Goal: Transaction & Acquisition: Purchase product/service

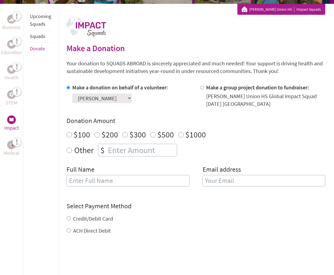
scroll to position [109, 0]
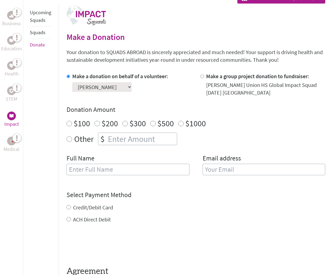
click at [128, 123] on div "$300" at bounding box center [134, 123] width 24 height 10
click at [125, 123] on input "$300" at bounding box center [124, 123] width 5 height 5
radio input "true"
click at [125, 123] on input "$300" at bounding box center [124, 123] width 5 height 5
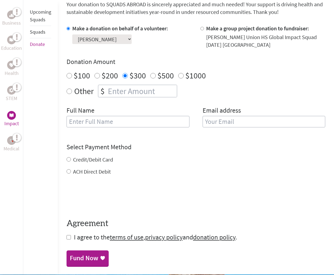
scroll to position [164, 0]
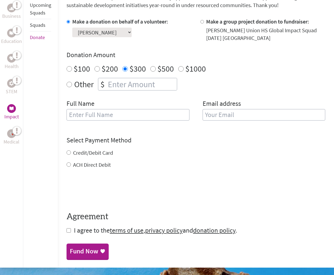
click at [162, 111] on input "text" at bounding box center [127, 114] width 123 height 11
click at [290, 141] on h4 "Select Payment Method" at bounding box center [195, 140] width 259 height 9
click at [71, 155] on input "Credit/Debit Card" at bounding box center [68, 152] width 4 height 4
radio input "true"
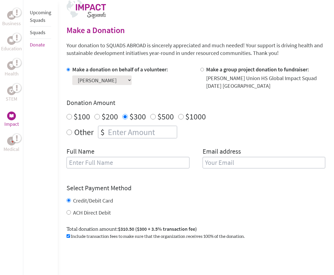
scroll to position [109, 0]
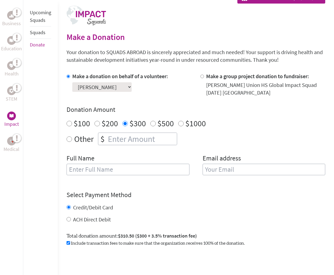
click at [132, 152] on div "Make a donation on behalf of a volunteer: Select a volunteer... [PERSON_NAME] […" at bounding box center [195, 127] width 259 height 109
click at [131, 174] on input "text" at bounding box center [127, 169] width 123 height 11
type input "[PERSON_NAME]"
type input "[PERSON_NAME][EMAIL_ADDRESS][PERSON_NAME][DOMAIN_NAME]"
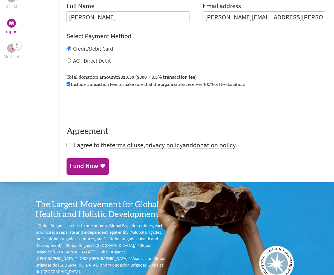
scroll to position [274, 0]
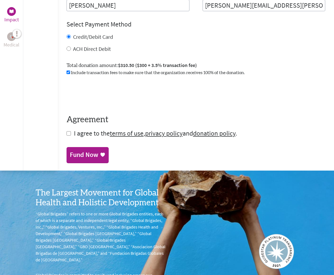
click at [93, 150] on div "Fund Now" at bounding box center [84, 154] width 28 height 9
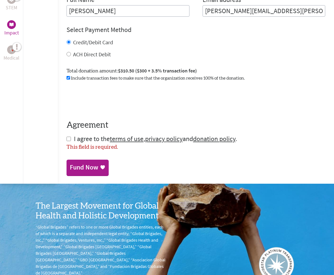
click at [217, 21] on form "Make a donation on behalf of a volunteer: Select a volunteer... [PERSON_NAME] […" at bounding box center [195, 32] width 259 height 237
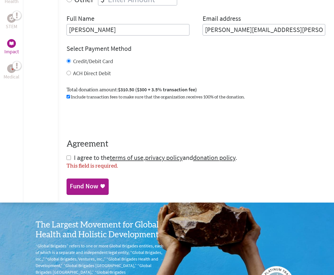
scroll to position [264, 0]
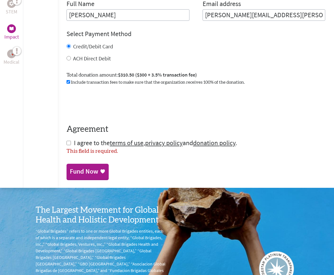
click at [66, 143] on div "Business Education Health STEM Impact Medical Upcoming Squads Squads Donate Mak…" at bounding box center [167, 13] width 334 height 350
drag, startPoint x: 66, startPoint y: 143, endPoint x: 70, endPoint y: 142, distance: 4.0
click at [66, 143] on div "Business Education Health STEM Impact Medical Upcoming Squads Squads Donate Mak…" at bounding box center [167, 13] width 334 height 350
click at [83, 169] on div "Fund Now" at bounding box center [84, 172] width 28 height 9
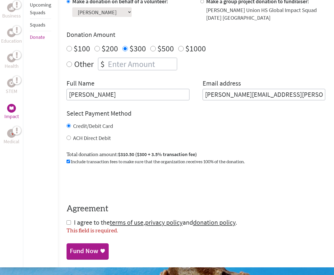
scroll to position [182, 0]
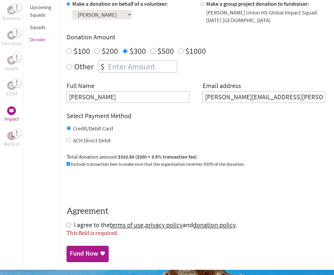
click at [71, 226] on form "Make a donation on behalf of a volunteer: Select a volunteer... [PERSON_NAME] […" at bounding box center [195, 118] width 259 height 237
click at [64, 227] on div "Business Education Health STEM Impact Medical Upcoming Squads Squads Donate Mak…" at bounding box center [167, 95] width 334 height 350
click at [68, 227] on input "checkbox" at bounding box center [68, 225] width 4 height 4
checkbox input "true"
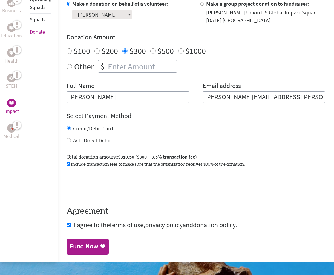
click at [82, 247] on div "Fund Now" at bounding box center [84, 246] width 28 height 9
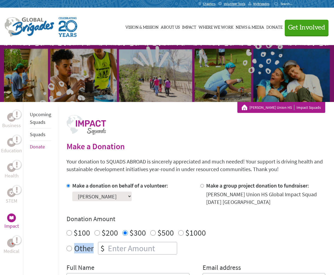
click at [82, 247] on label "Other" at bounding box center [83, 248] width 19 height 13
click at [72, 247] on input "Other" at bounding box center [68, 248] width 5 height 5
radio input "true"
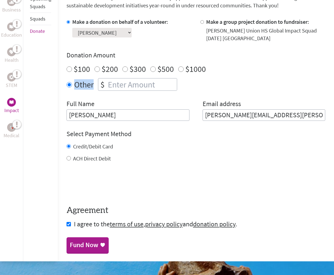
scroll to position [164, 0]
